Goal: Find specific page/section: Find specific page/section

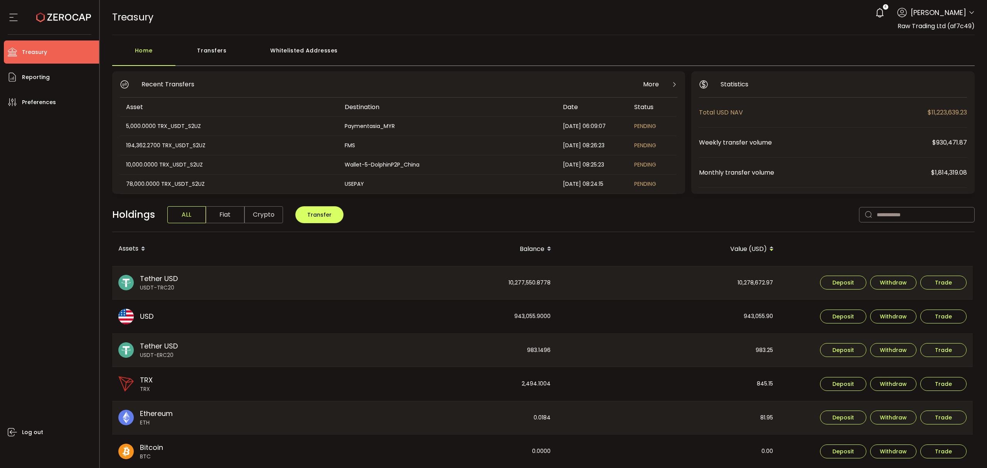
click at [969, 11] on icon at bounding box center [971, 13] width 6 height 6
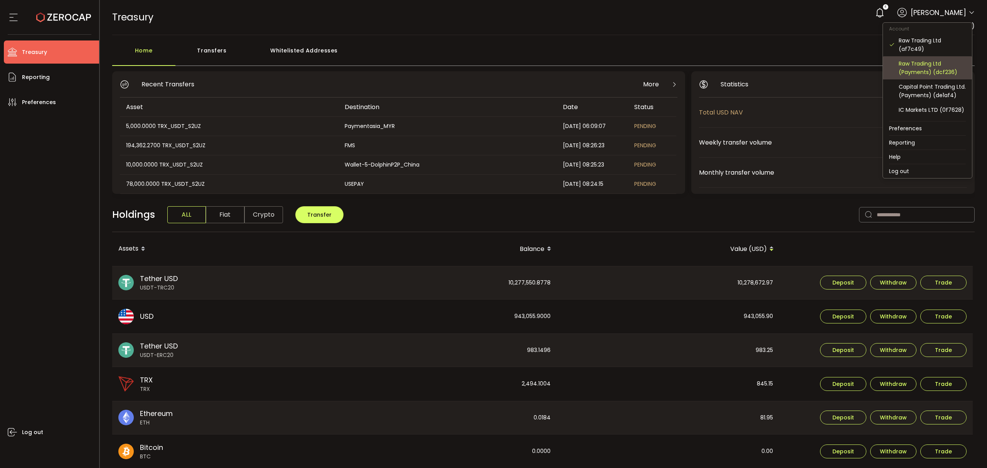
click at [932, 68] on div "Raw Trading Ltd (Payments) (dcf236)" at bounding box center [932, 67] width 67 height 17
